Goal: Task Accomplishment & Management: Manage account settings

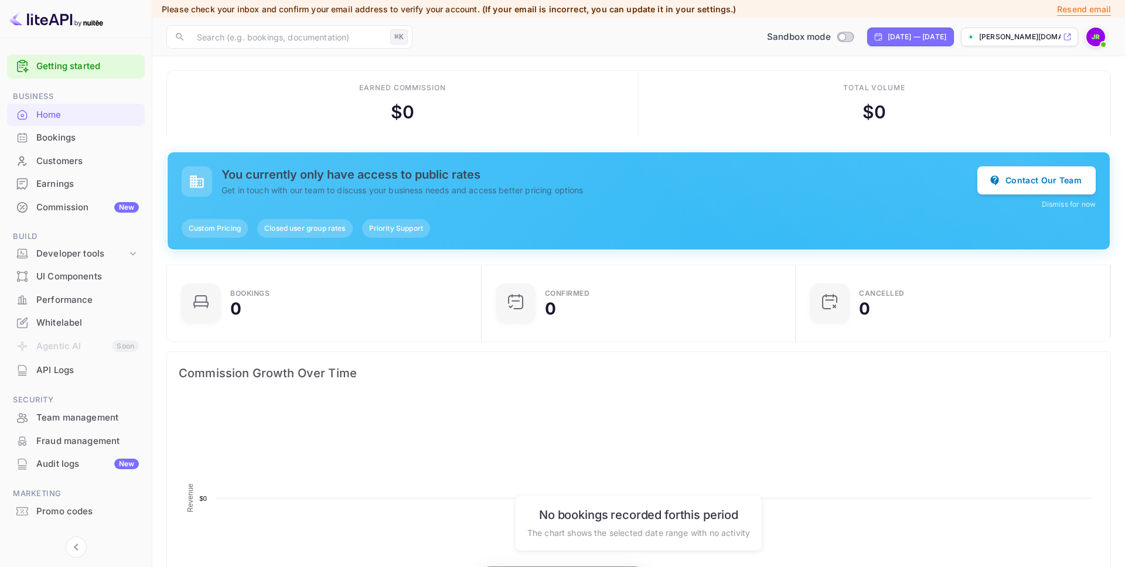
scroll to position [191, 308]
click at [1100, 36] on img at bounding box center [1096, 37] width 19 height 19
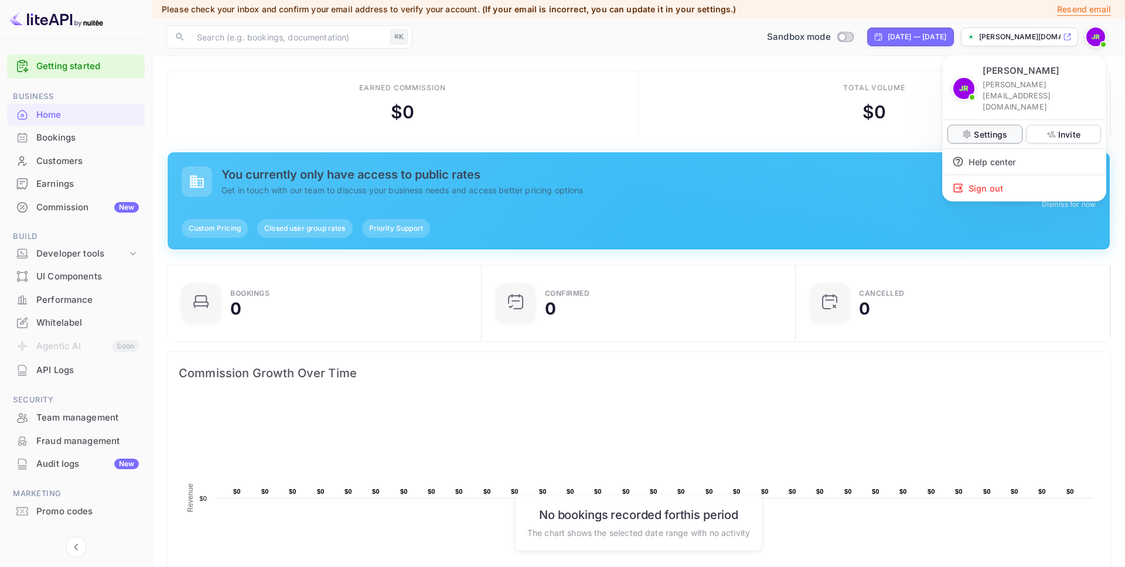
click at [991, 128] on p "Settings" at bounding box center [990, 134] width 33 height 12
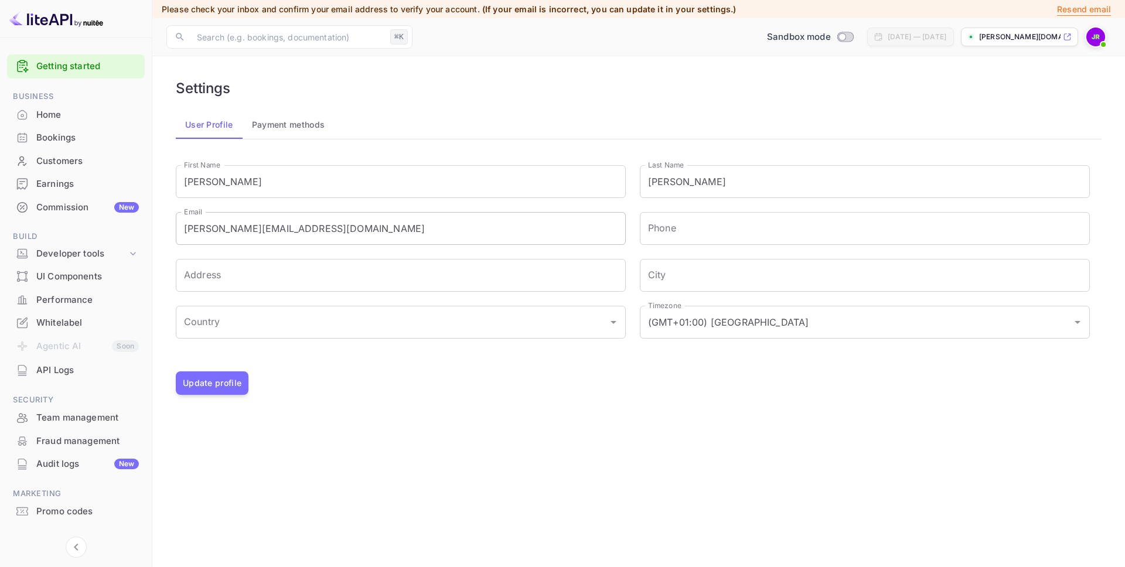
click at [244, 220] on input "j.richards+0108@nuitee.com" at bounding box center [401, 228] width 450 height 33
drag, startPoint x: 242, startPoint y: 232, endPoint x: 316, endPoint y: 240, distance: 74.3
click at [243, 232] on input "j.richards+0108@nuitee.com" at bounding box center [401, 228] width 450 height 33
type input "j.richards+1008@nuitee.com"
click at [220, 383] on button "Update profile" at bounding box center [212, 383] width 73 height 23
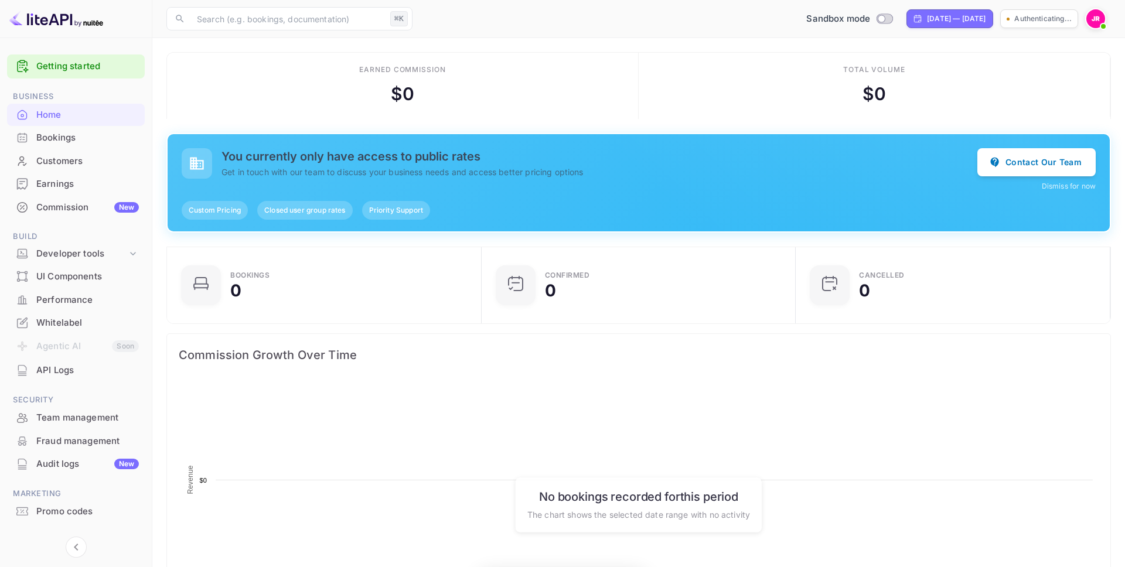
scroll to position [191, 308]
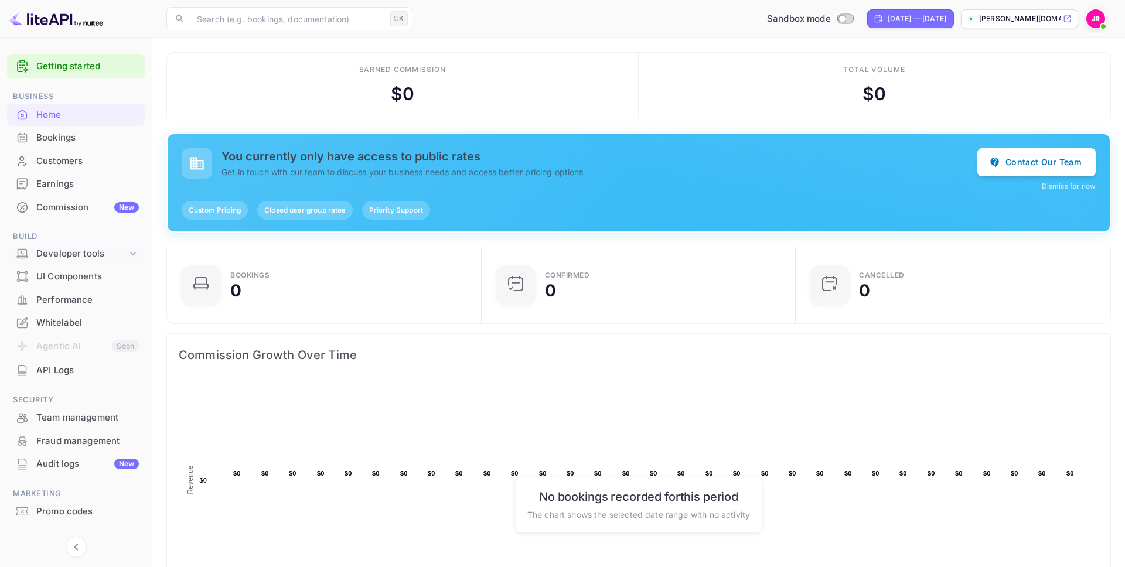
click at [90, 253] on div "Developer tools" at bounding box center [81, 253] width 91 height 13
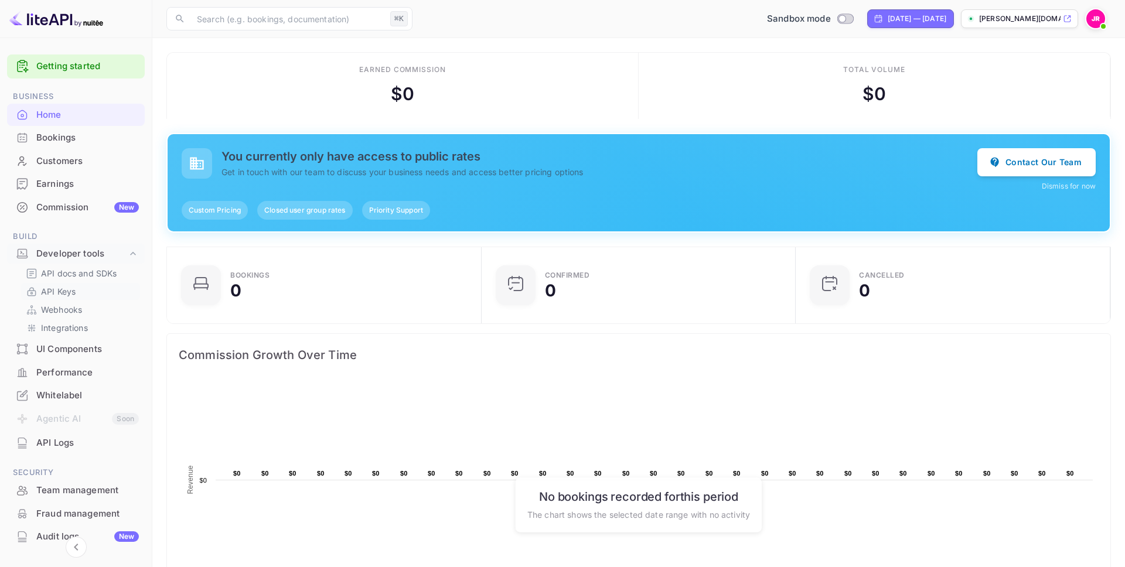
click at [56, 292] on p "API Keys" at bounding box center [58, 291] width 35 height 12
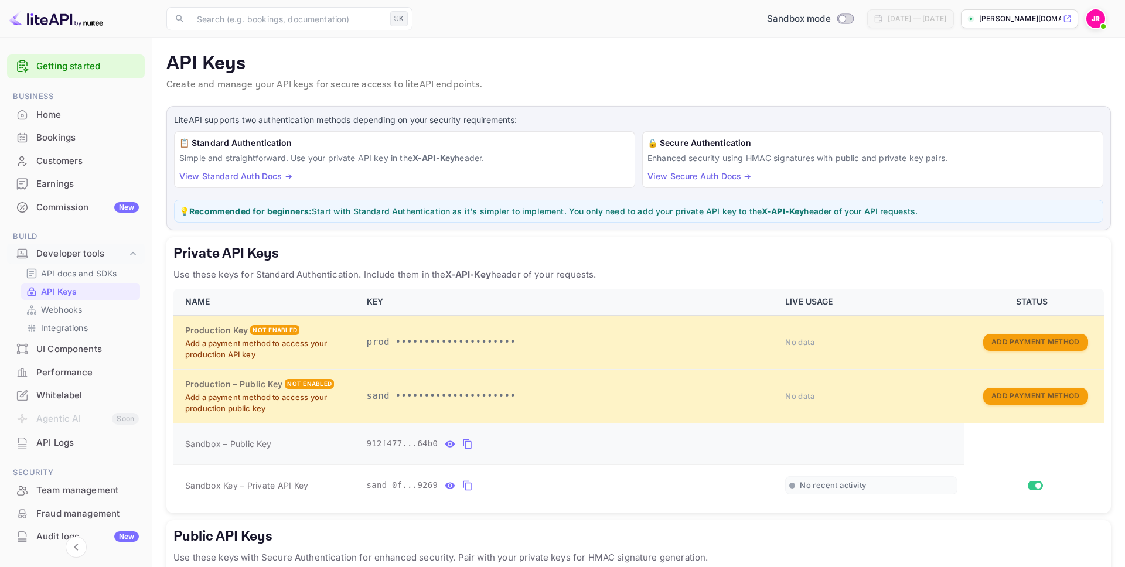
click at [471, 444] on icon "private api keys table" at bounding box center [467, 444] width 11 height 14
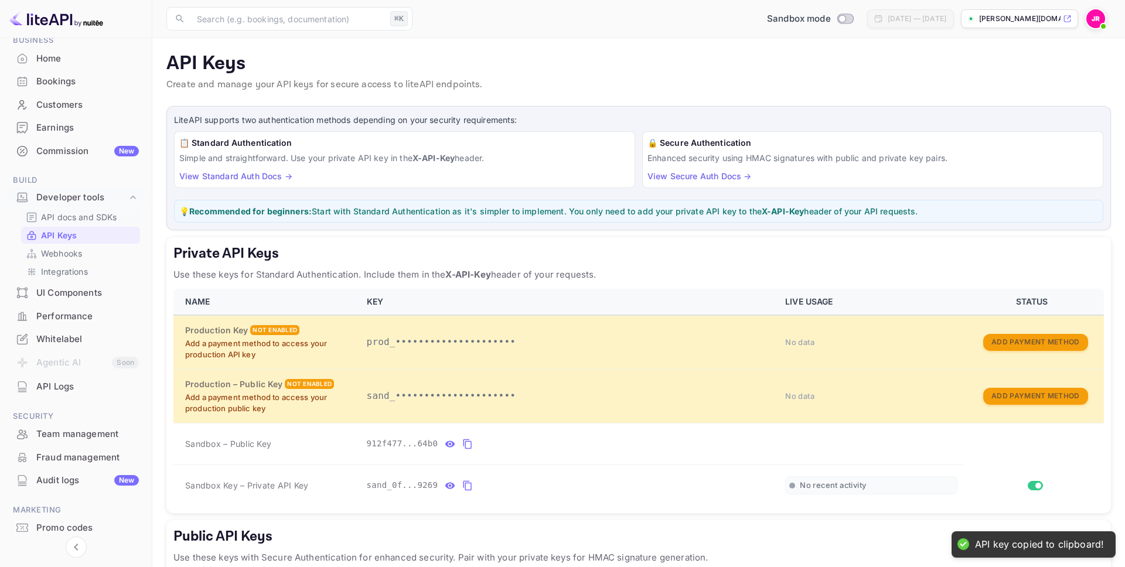
scroll to position [93, 0]
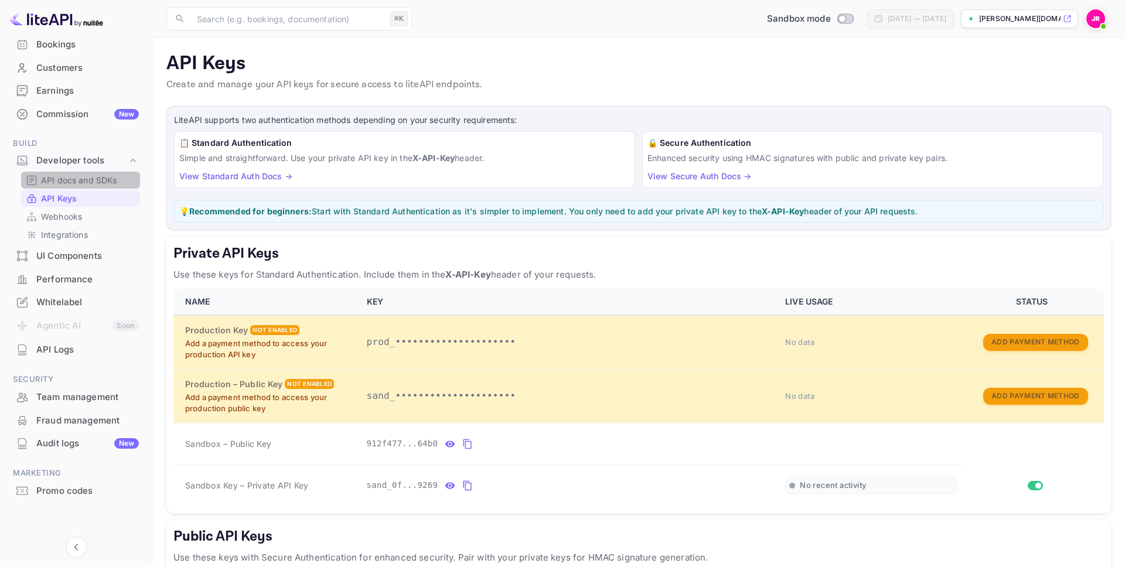
click at [87, 179] on p "API docs and SDKs" at bounding box center [79, 180] width 76 height 12
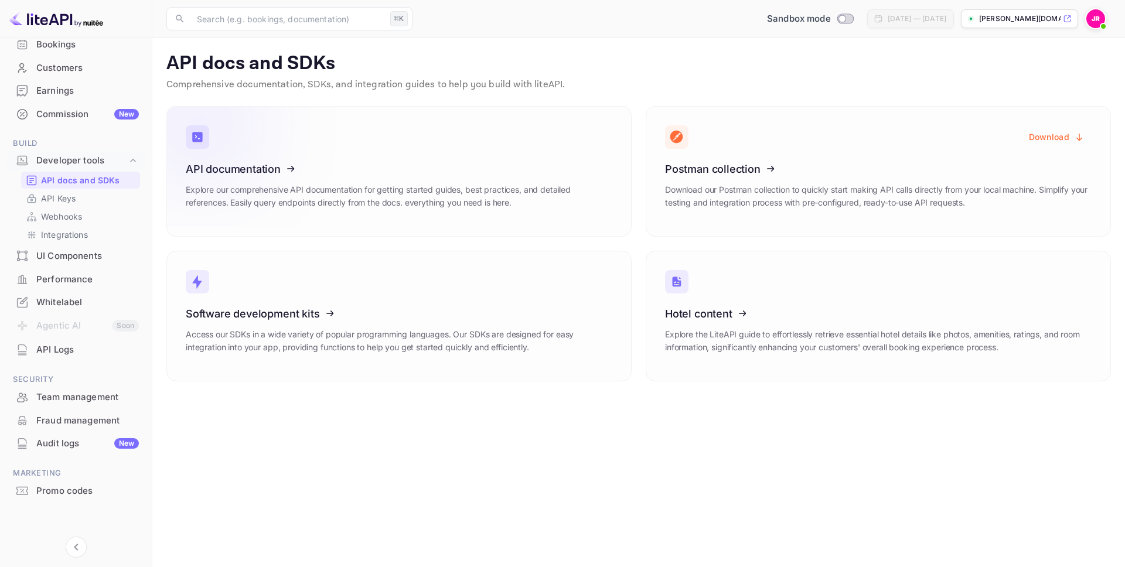
click at [290, 164] on icon at bounding box center [258, 167] width 182 height 121
click at [66, 199] on p "API Keys" at bounding box center [58, 198] width 35 height 12
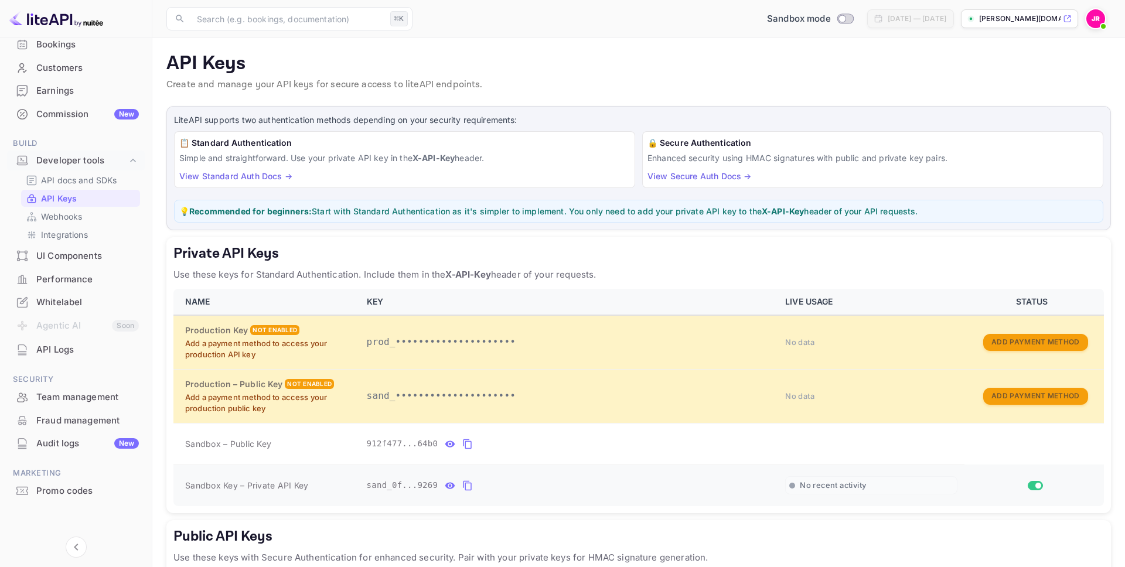
click at [469, 487] on icon "private api keys table" at bounding box center [467, 486] width 11 height 14
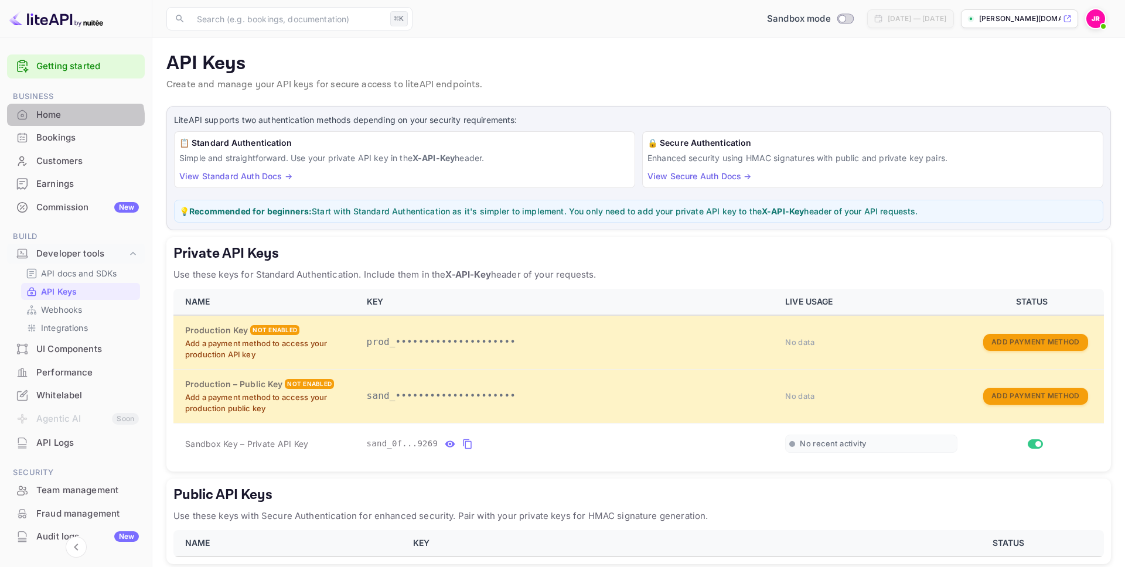
click at [49, 125] on div "Home" at bounding box center [76, 115] width 138 height 23
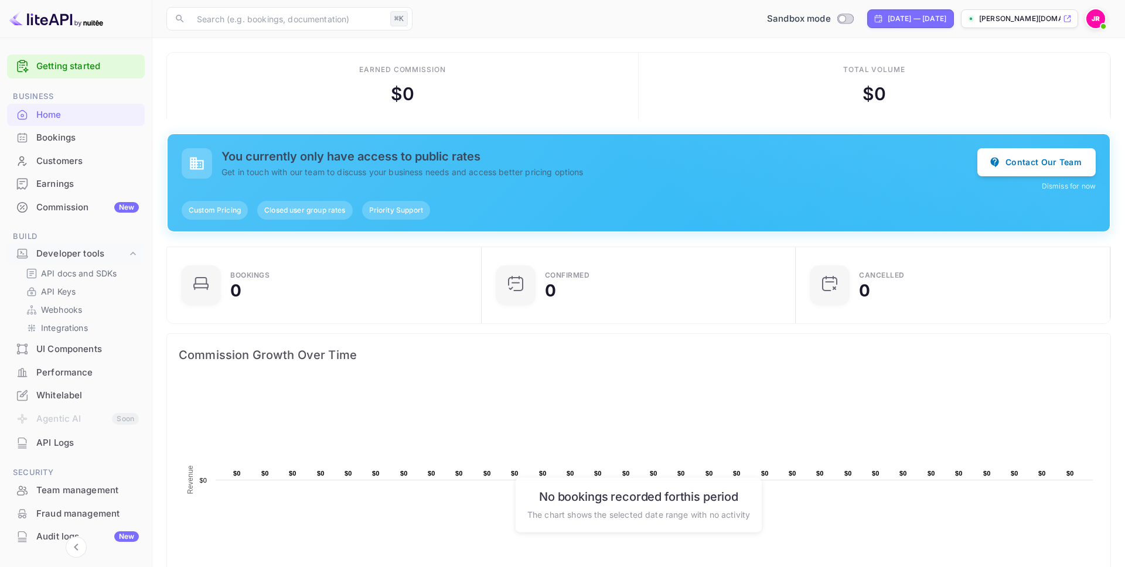
scroll to position [3, 0]
click at [1022, 165] on button "Contact Our Team" at bounding box center [1037, 162] width 118 height 28
click at [58, 19] on img at bounding box center [56, 18] width 94 height 19
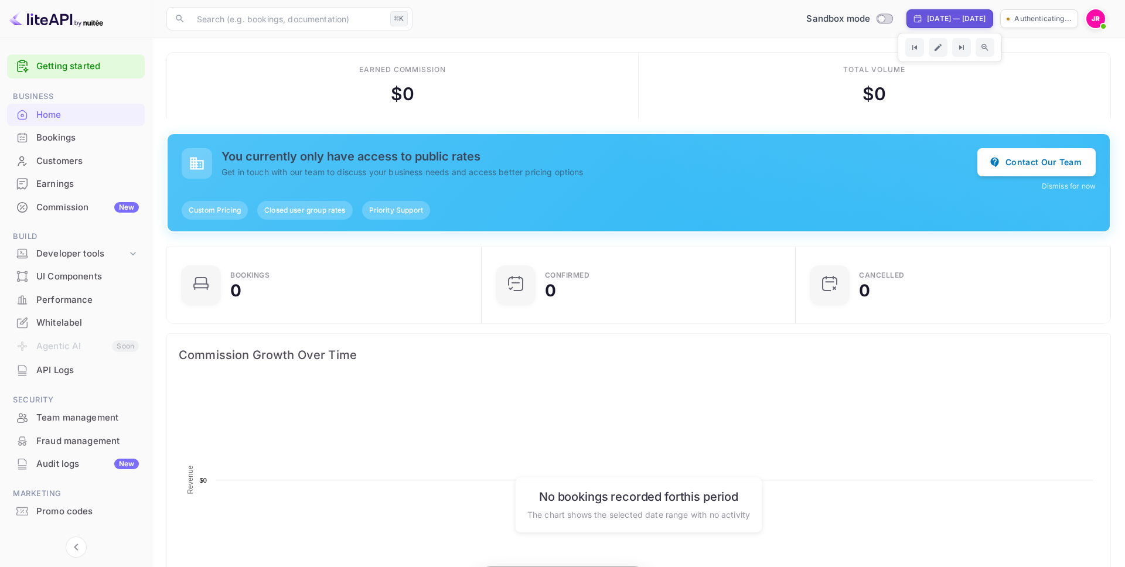
scroll to position [191, 308]
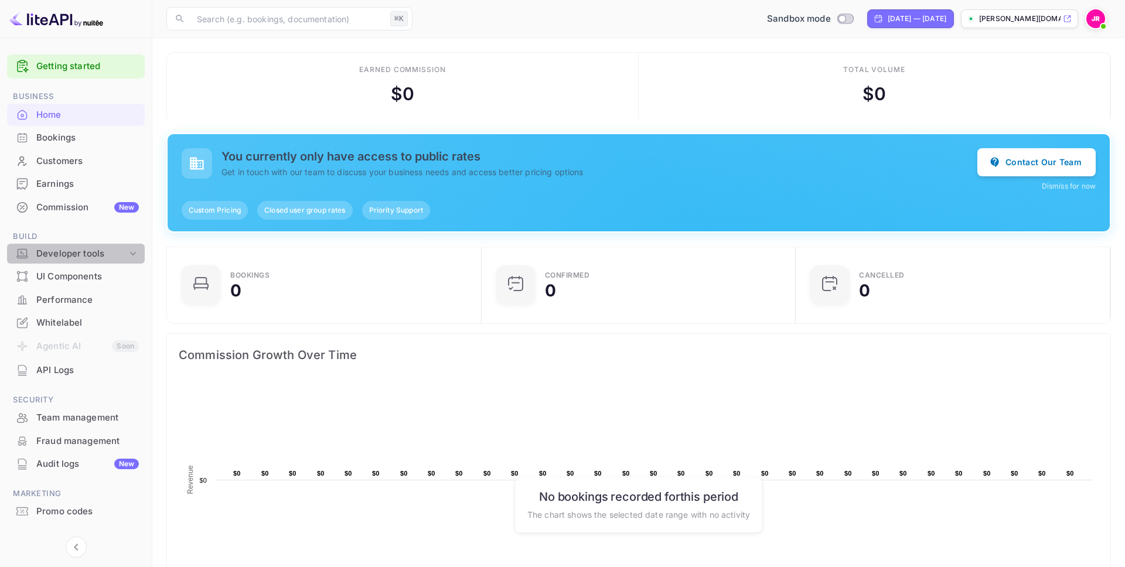
click at [130, 252] on icon at bounding box center [133, 254] width 12 height 12
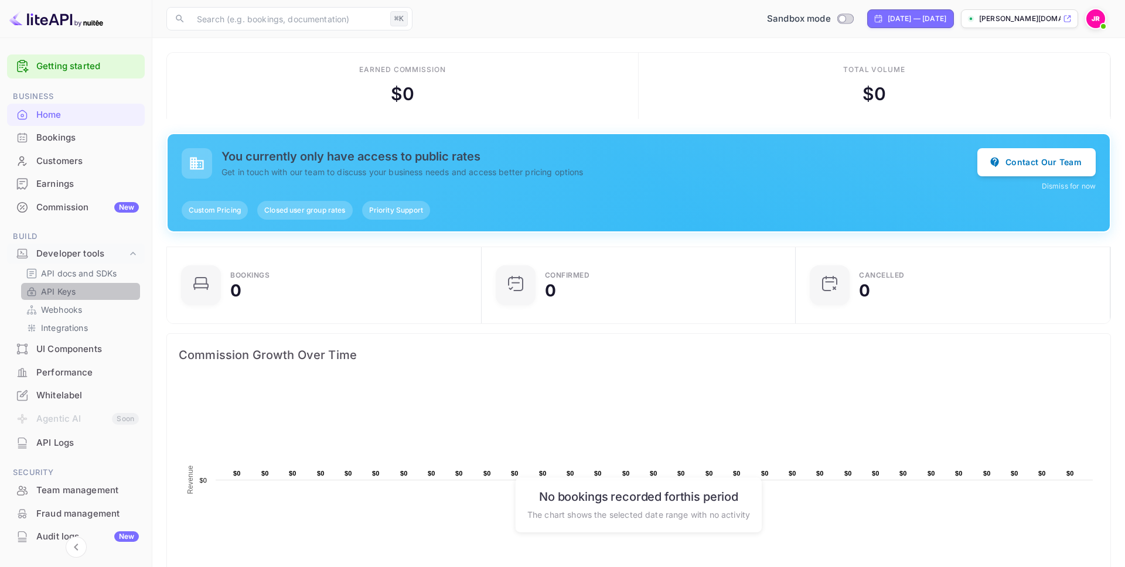
click at [45, 291] on p "API Keys" at bounding box center [58, 291] width 35 height 12
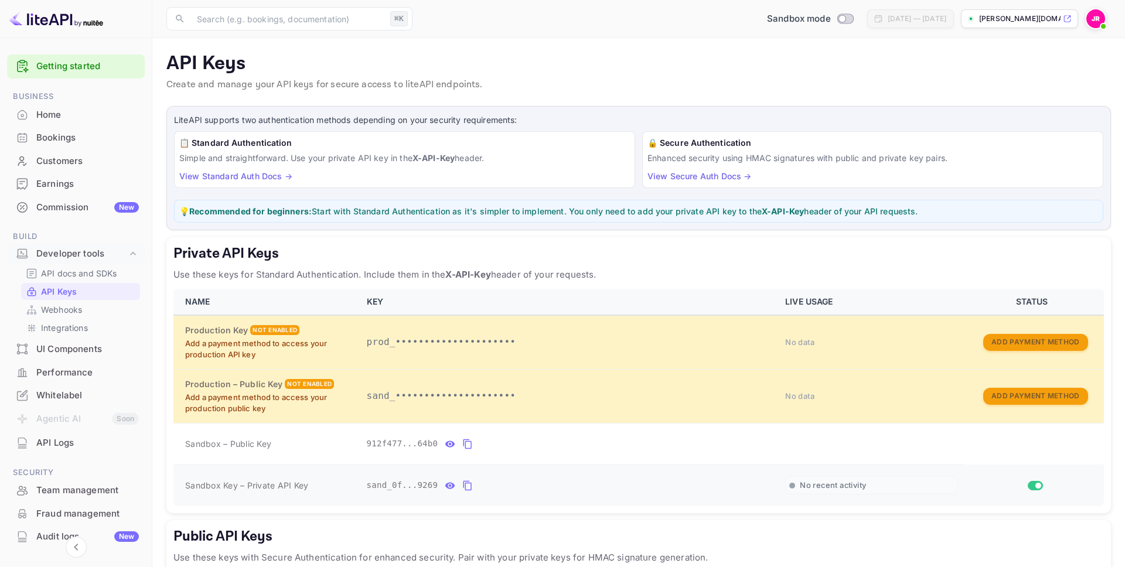
click at [476, 486] on div "sand_0f...9269" at bounding box center [569, 486] width 405 height 19
click at [464, 487] on icon "private api keys table" at bounding box center [467, 486] width 11 height 14
click at [97, 275] on p "API docs and SDKs" at bounding box center [79, 273] width 76 height 12
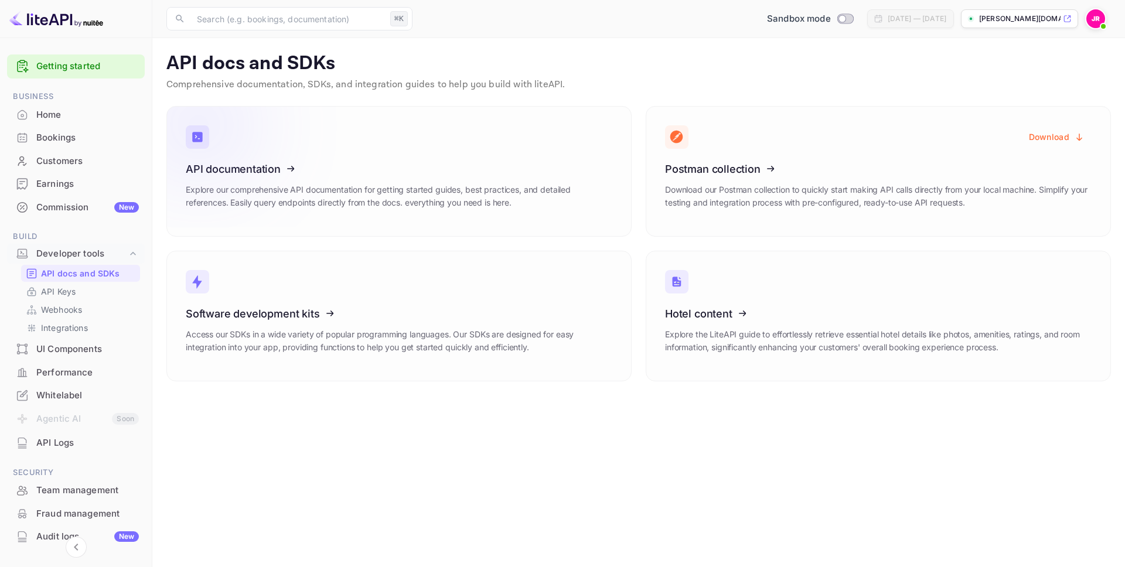
click at [516, 181] on div "API documentation Explore our comprehensive API documentation for getting start…" at bounding box center [399, 190] width 427 height 55
click at [62, 204] on div "Commission New" at bounding box center [87, 207] width 103 height 13
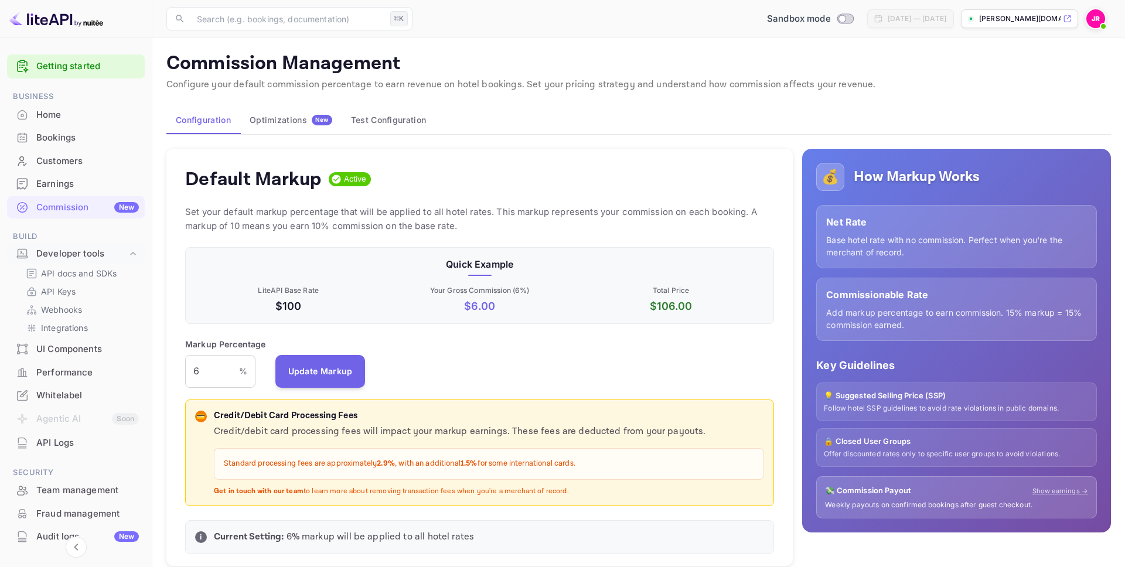
scroll to position [208, 589]
drag, startPoint x: 213, startPoint y: 368, endPoint x: 181, endPoint y: 369, distance: 32.8
click at [181, 369] on div "Default Markup Active Set your default markup percentage that will be applied t…" at bounding box center [479, 358] width 627 height 418
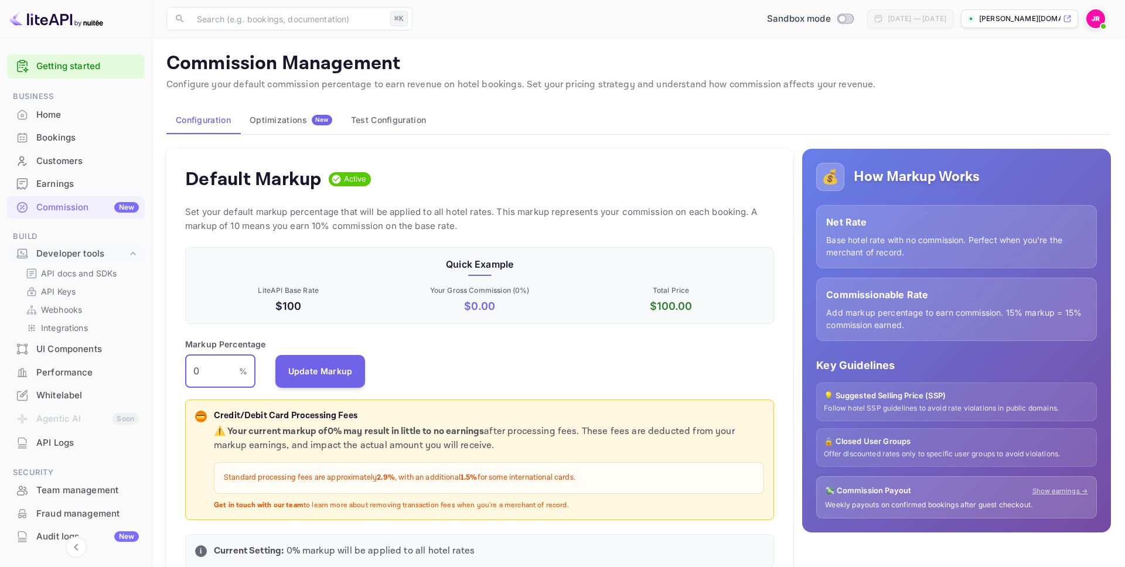
drag, startPoint x: 307, startPoint y: 371, endPoint x: 307, endPoint y: 378, distance: 7.0
click at [307, 371] on button "Update Markup" at bounding box center [320, 371] width 90 height 33
drag, startPoint x: 200, startPoint y: 373, endPoint x: 164, endPoint y: 369, distance: 36.6
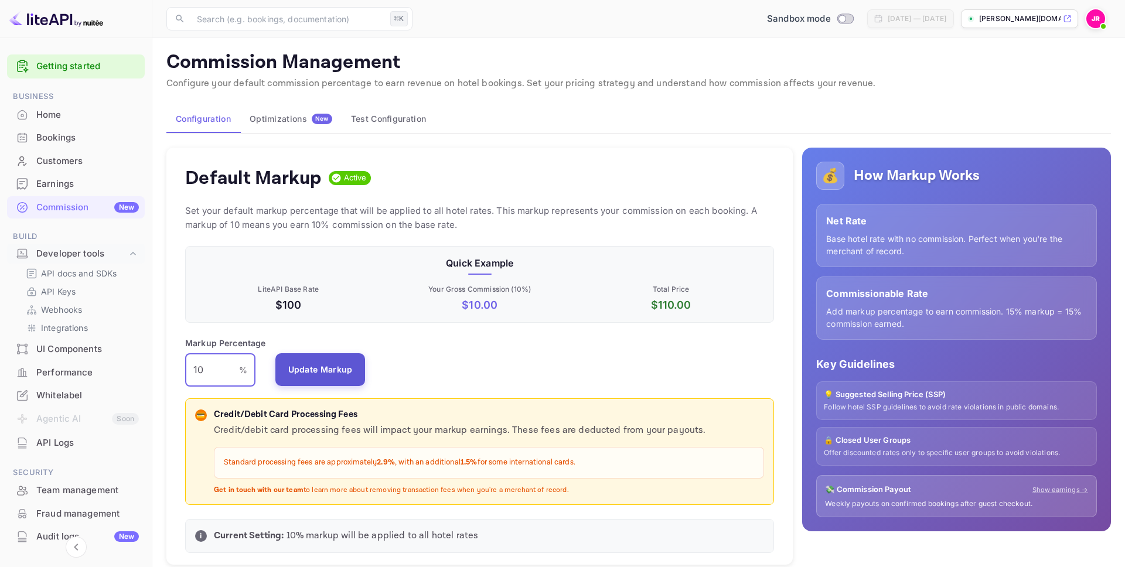
type input "10"
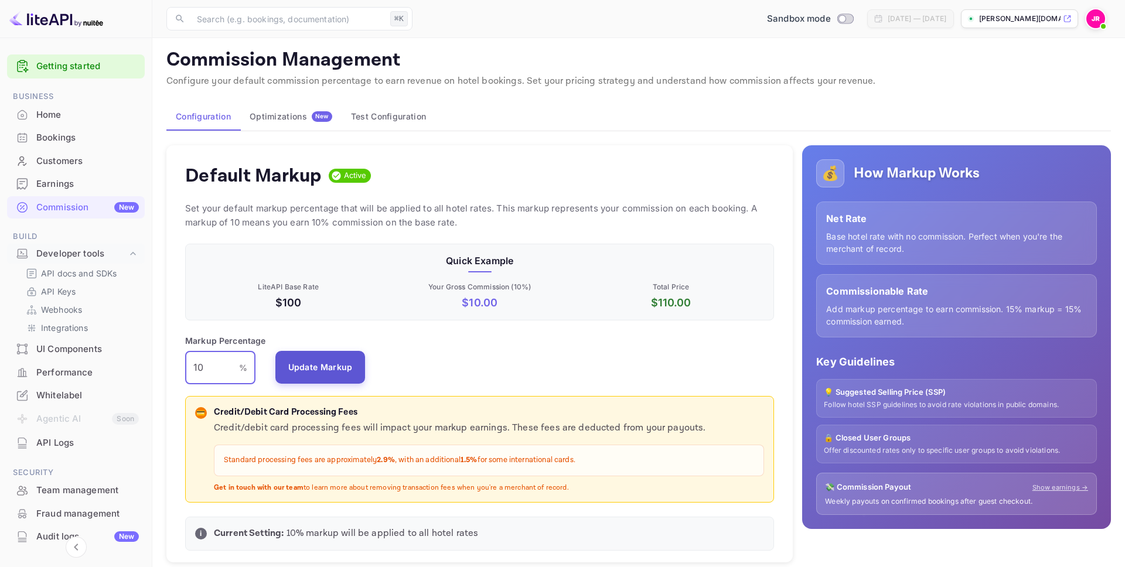
click at [315, 372] on button "Update Markup" at bounding box center [320, 367] width 90 height 33
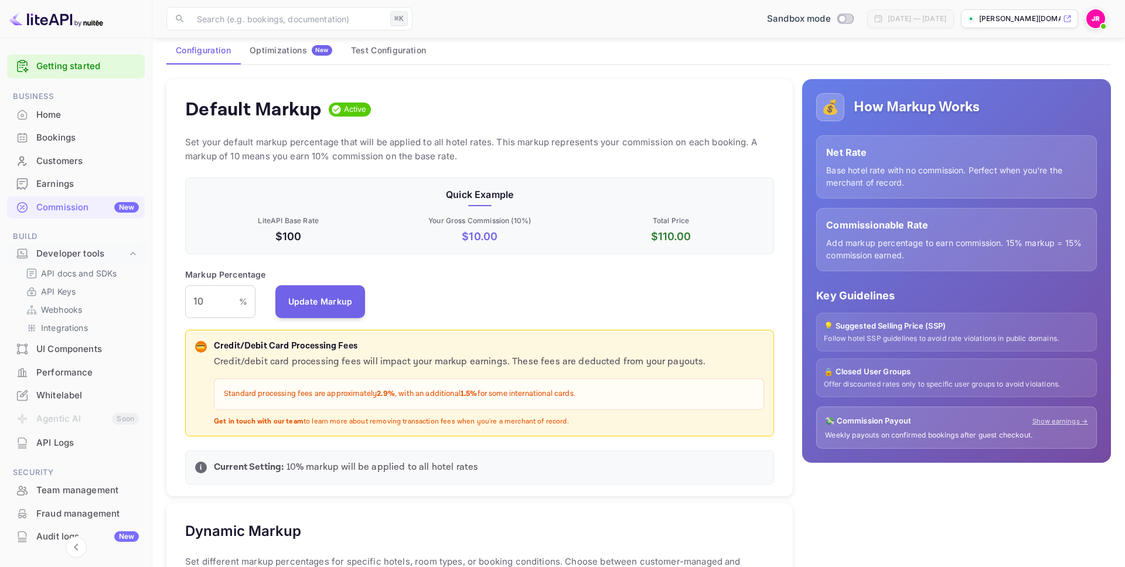
scroll to position [90, 0]
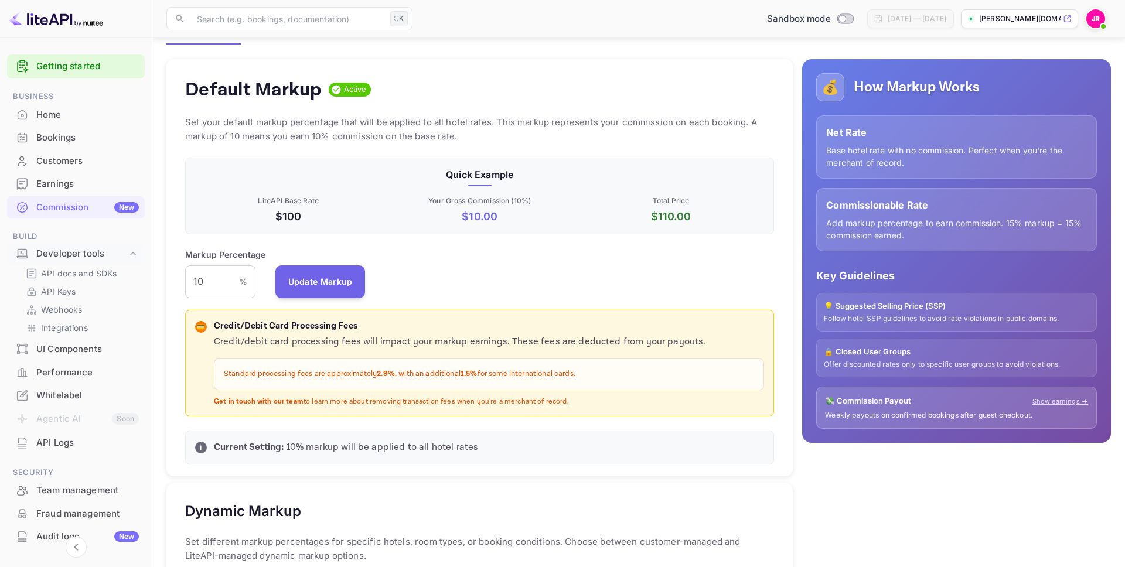
drag, startPoint x: 593, startPoint y: 401, endPoint x: 205, endPoint y: 322, distance: 396.6
click at [205, 322] on div "💳 Credit/Debit Card Processing Fees Credit/debit card processing fees will impa…" at bounding box center [479, 363] width 569 height 87
click at [336, 342] on p "Credit/debit card processing fees will impact your markup earnings. These fees …" at bounding box center [489, 342] width 550 height 14
drag, startPoint x: 535, startPoint y: 394, endPoint x: 258, endPoint y: 331, distance: 283.1
click at [215, 318] on div "💳 Credit/Debit Card Processing Fees Credit/debit card processing fees will impa…" at bounding box center [479, 363] width 589 height 107
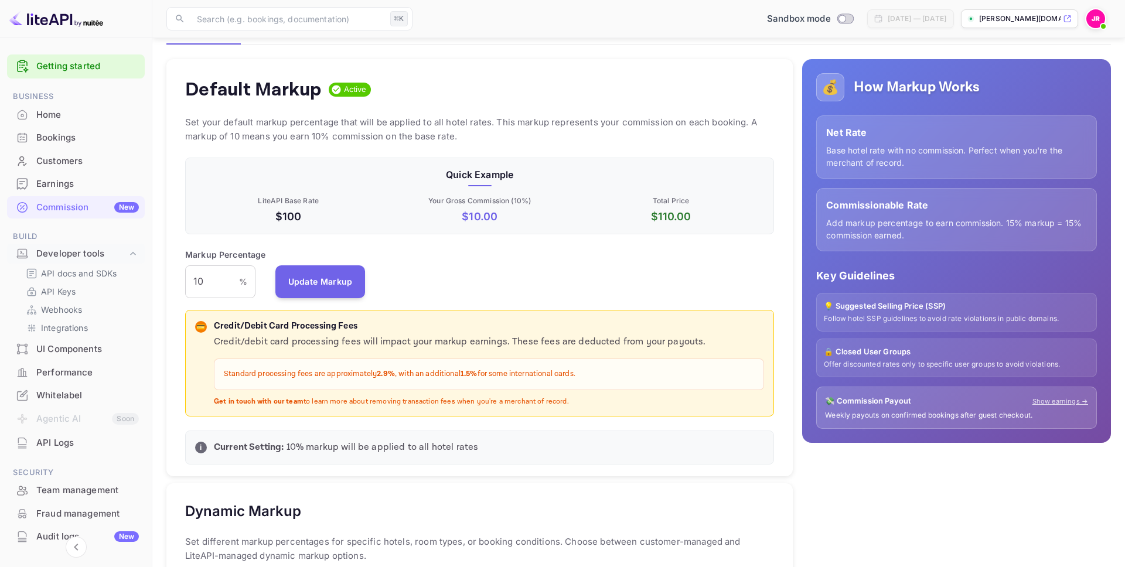
click at [443, 356] on div "Credit/debit card processing fees will impact your markup earnings. These fees …" at bounding box center [489, 371] width 550 height 72
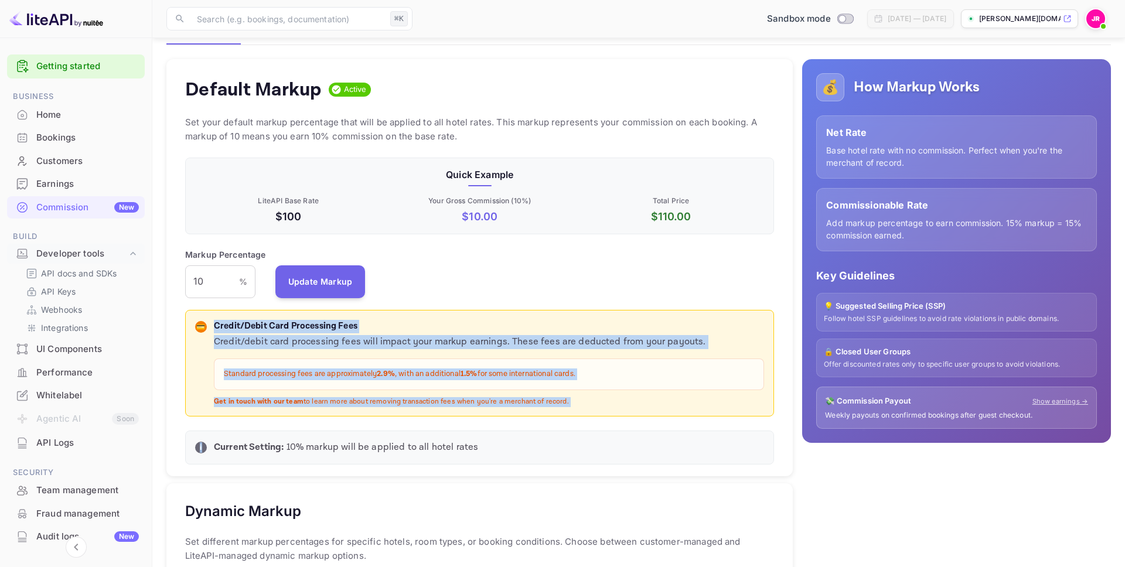
drag, startPoint x: 215, startPoint y: 324, endPoint x: 624, endPoint y: 420, distance: 420.3
click at [624, 420] on div "Default Markup Active Set your default markup percentage that will be applied t…" at bounding box center [479, 268] width 627 height 418
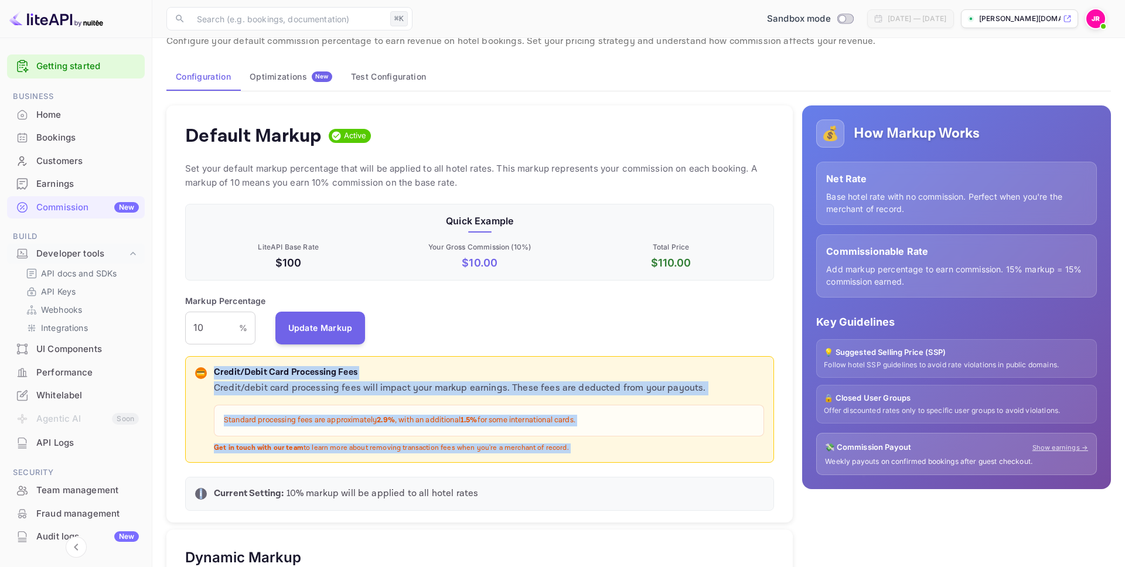
scroll to position [0, 0]
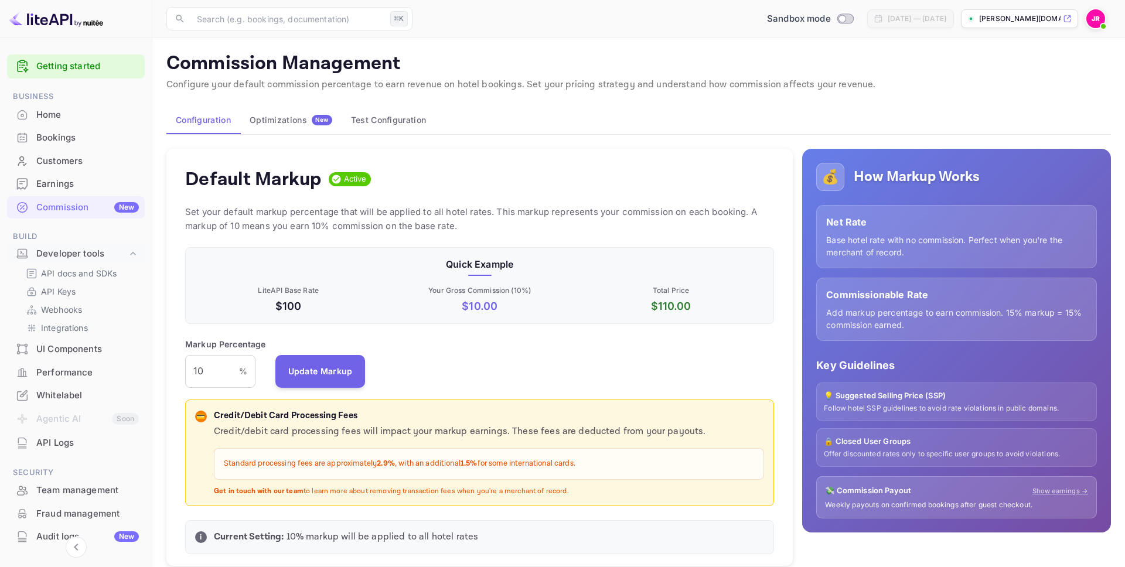
click at [1030, 18] on p "[PERSON_NAME][DOMAIN_NAME]..." at bounding box center [1019, 18] width 81 height 11
drag, startPoint x: 200, startPoint y: 373, endPoint x: 141, endPoint y: 362, distance: 60.8
click at [80, 182] on div "Earnings" at bounding box center [87, 184] width 103 height 13
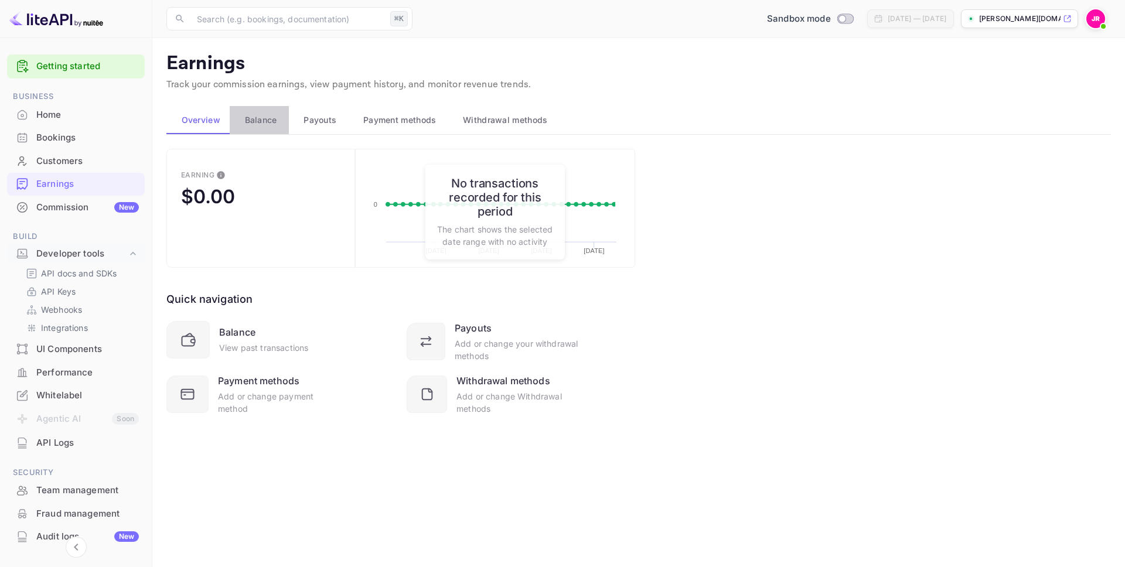
click at [253, 116] on span "Balance" at bounding box center [261, 120] width 32 height 14
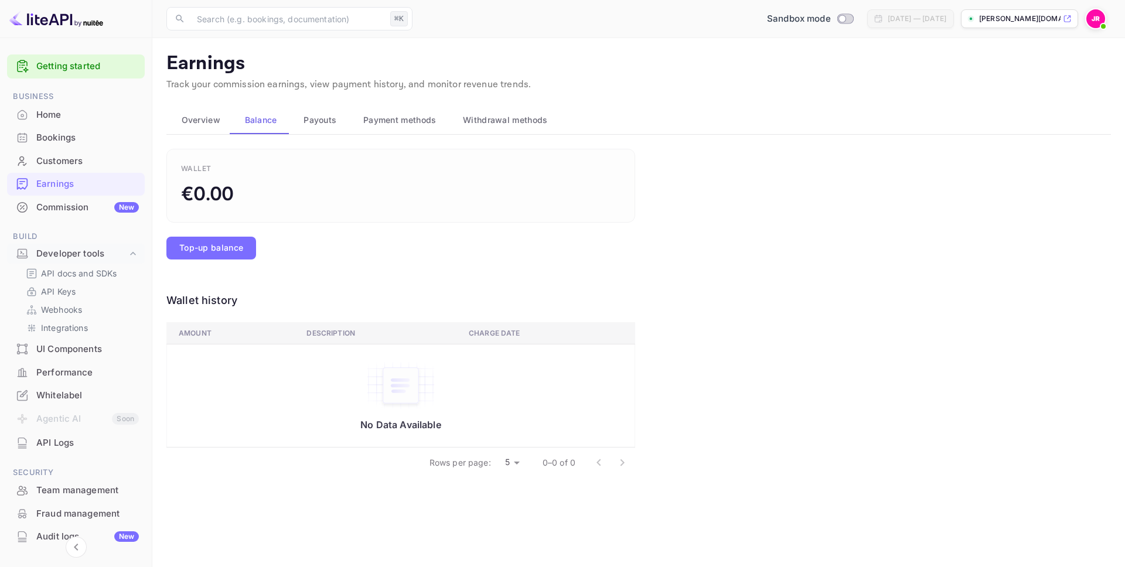
click at [206, 123] on span "Overview" at bounding box center [201, 120] width 39 height 14
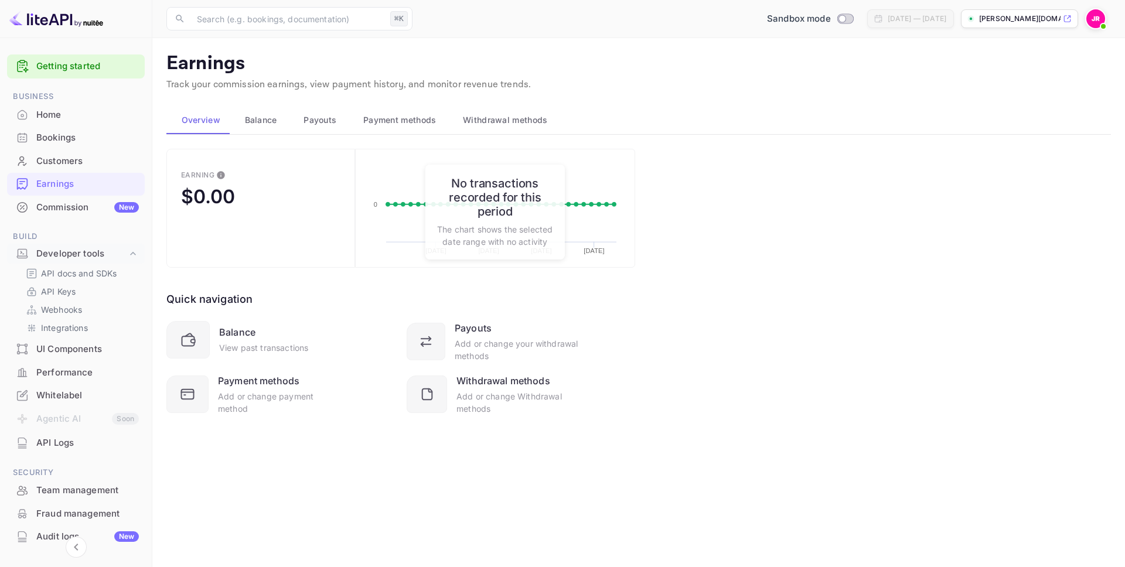
click at [321, 119] on span "Payouts" at bounding box center [320, 120] width 33 height 14
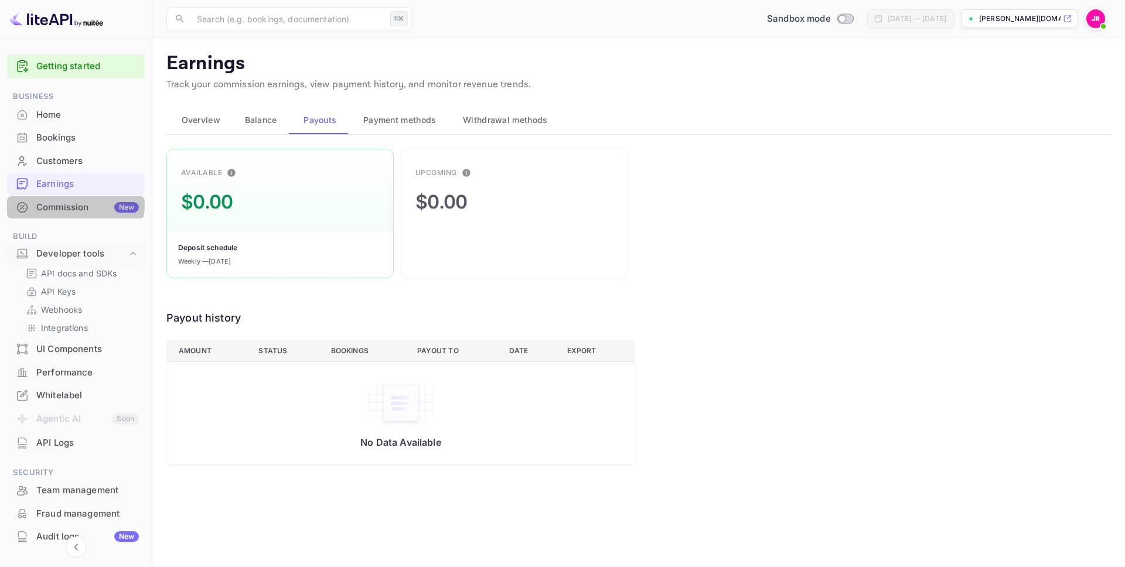
click at [73, 205] on div "Commission New" at bounding box center [87, 207] width 103 height 13
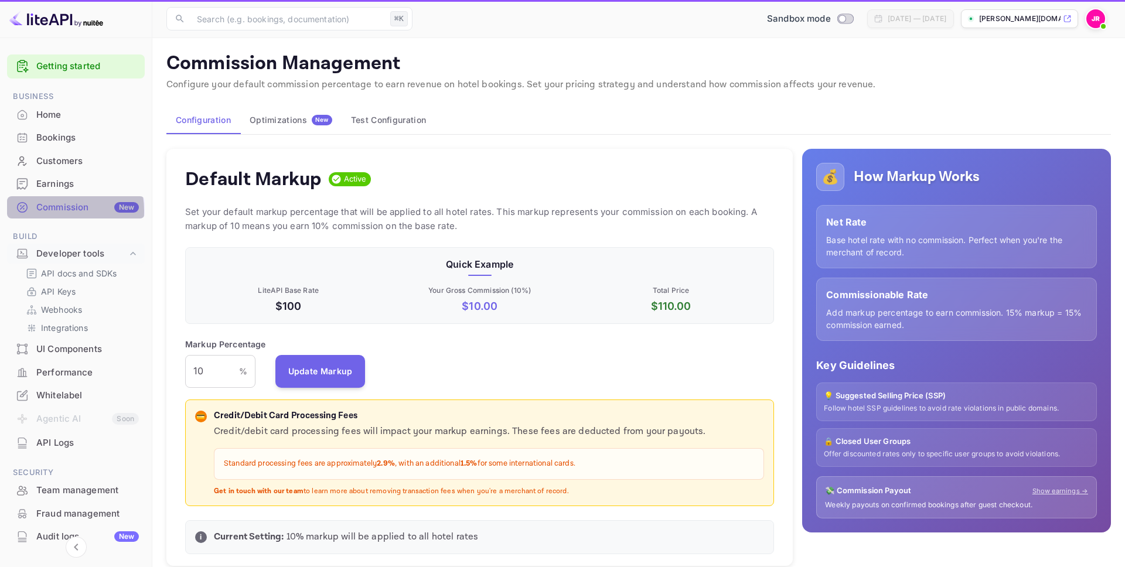
click at [45, 211] on div "Commission New" at bounding box center [87, 207] width 103 height 13
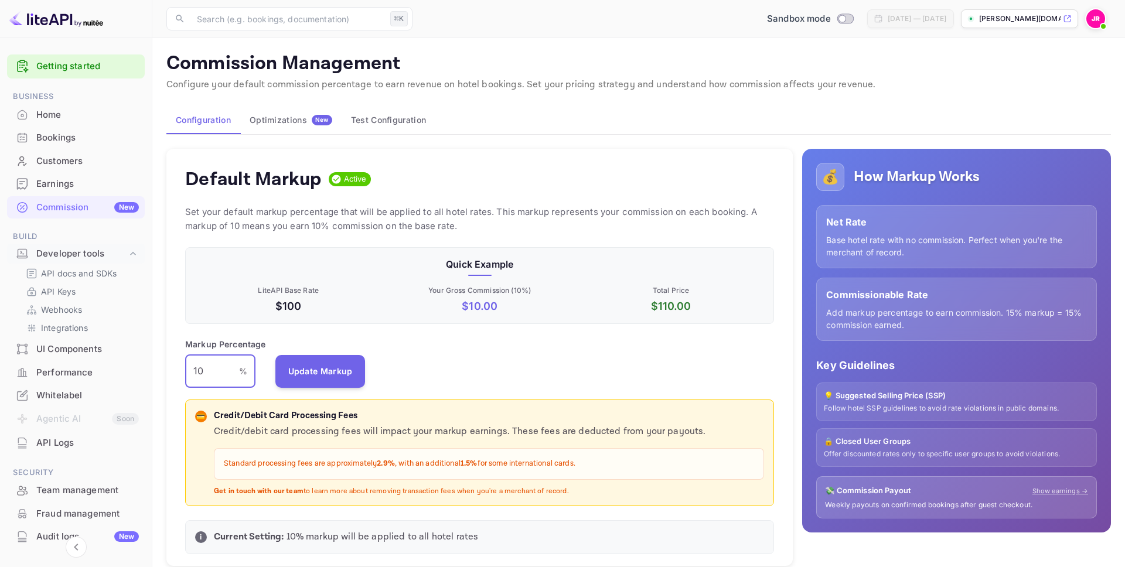
drag, startPoint x: 224, startPoint y: 382, endPoint x: 155, endPoint y: 370, distance: 69.6
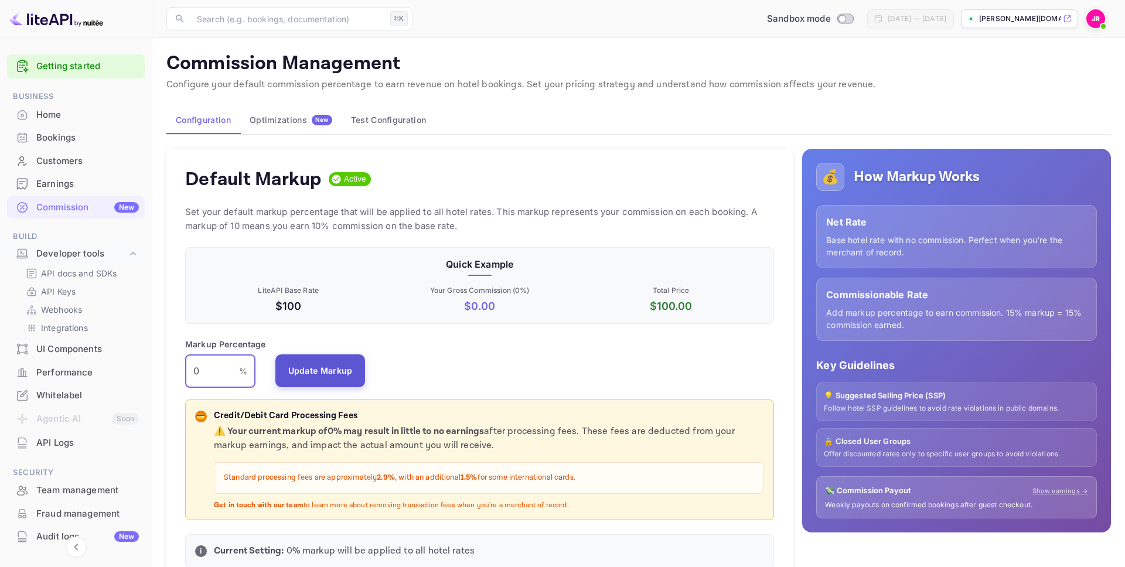
type input "0"
click at [313, 365] on button "Update Markup" at bounding box center [320, 371] width 90 height 33
